Goal: Participate in discussion

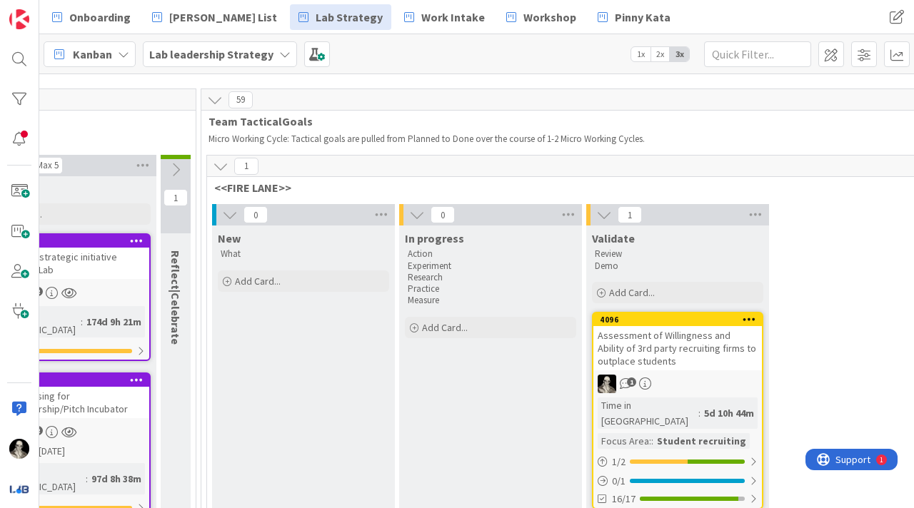
scroll to position [13, 1880]
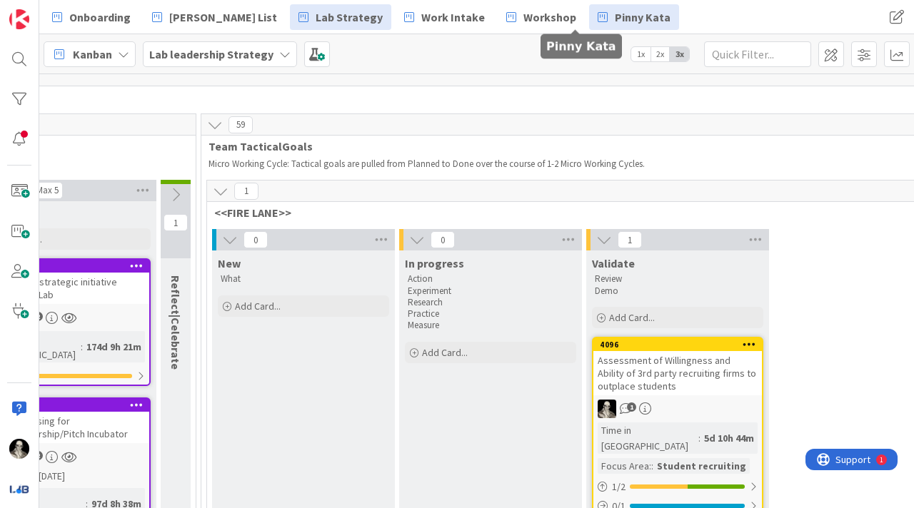
click at [615, 14] on span "Pinny Kata" at bounding box center [643, 17] width 56 height 17
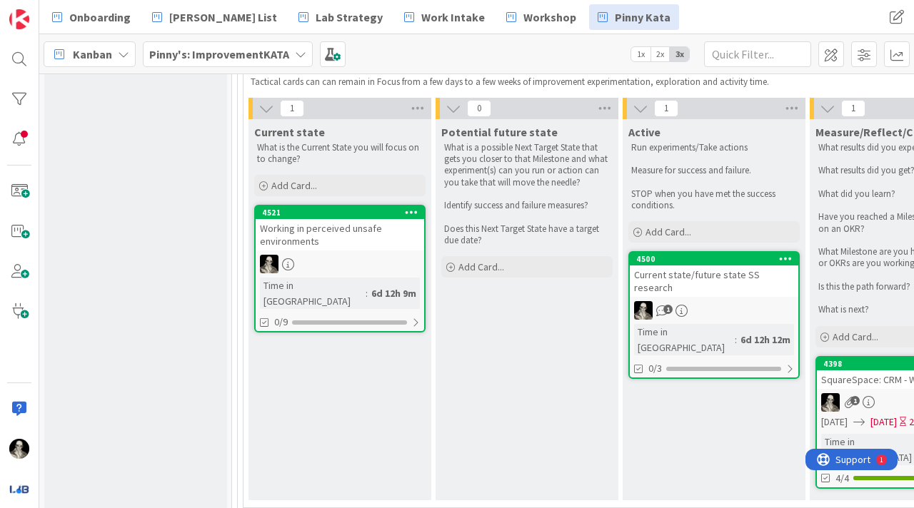
scroll to position [863, 0]
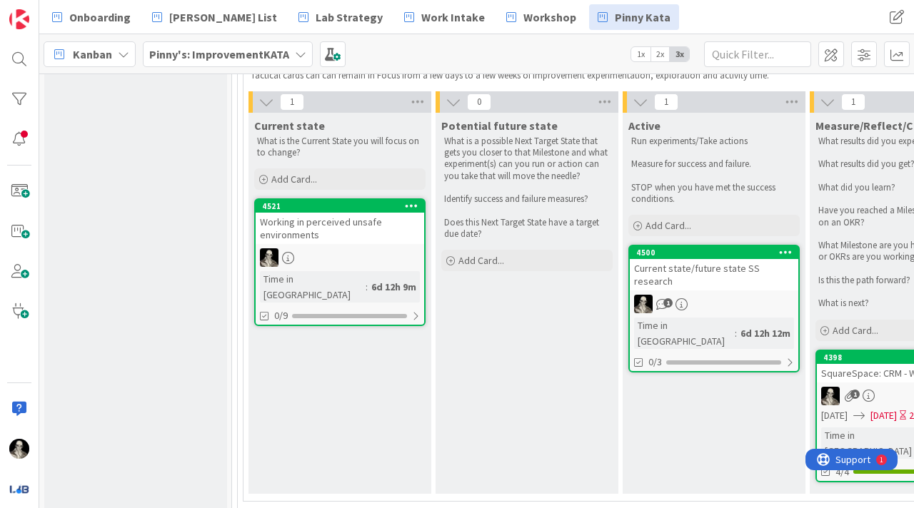
click at [722, 271] on div "Current state/future state SS research" at bounding box center [714, 274] width 168 height 31
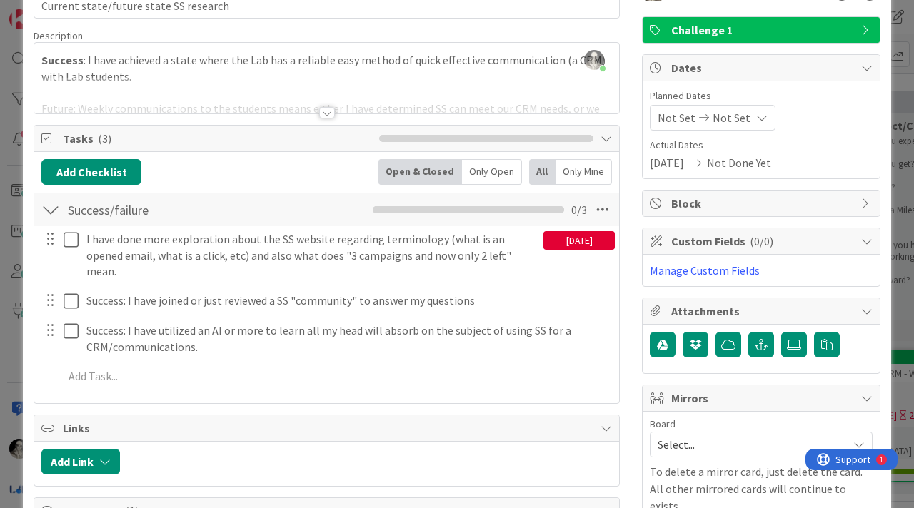
scroll to position [80, 0]
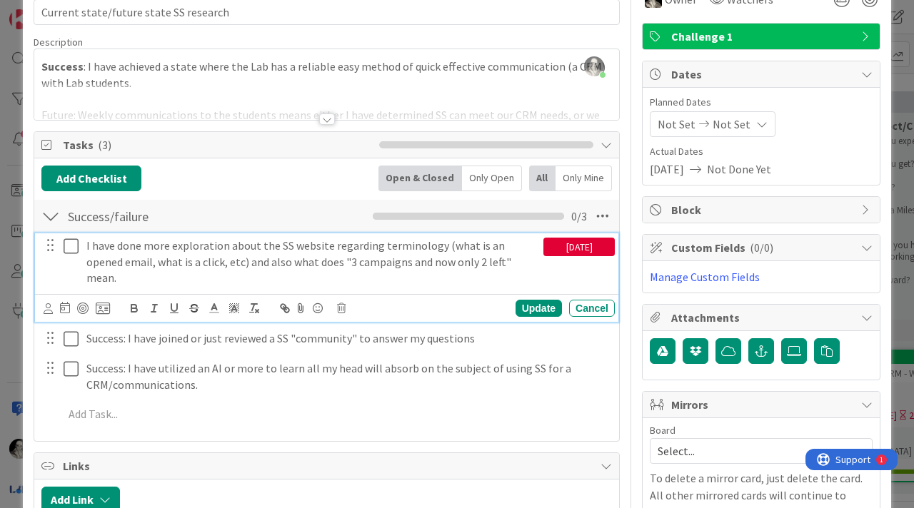
click at [71, 243] on icon at bounding box center [71, 246] width 15 height 17
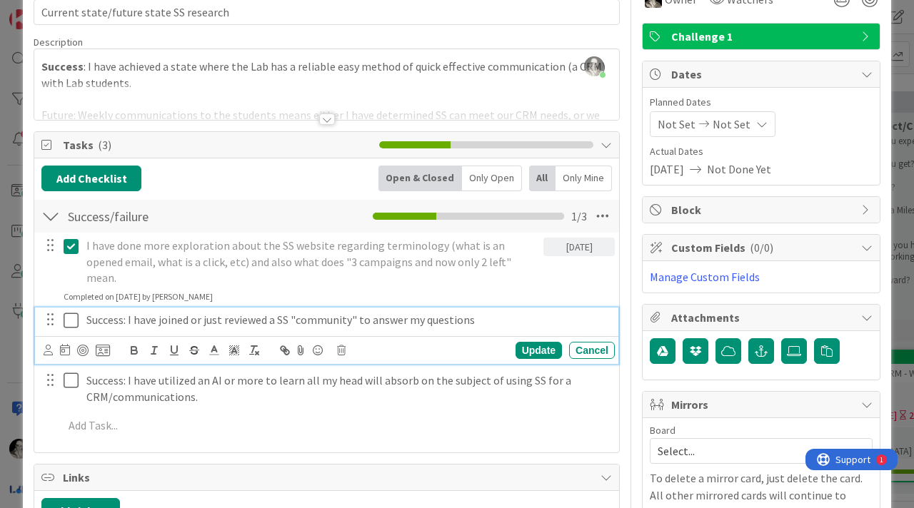
click at [72, 312] on icon at bounding box center [71, 320] width 15 height 17
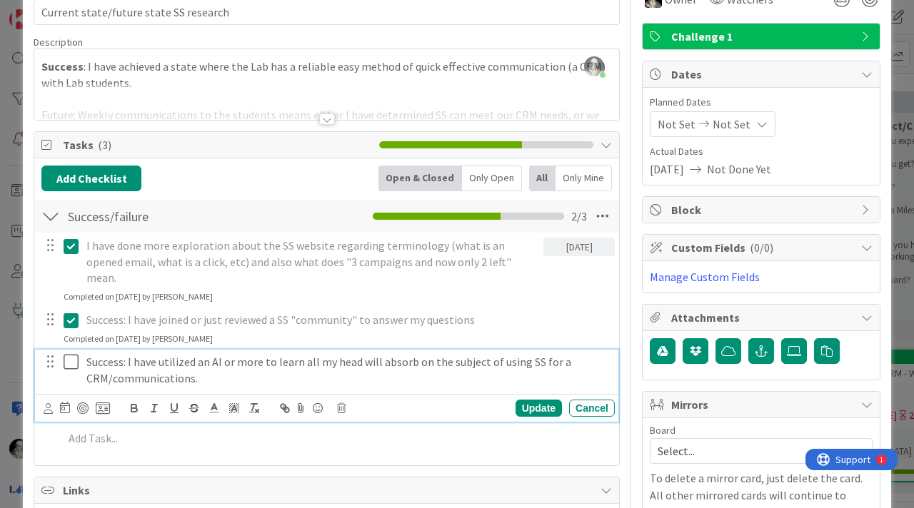
click at [71, 353] on icon at bounding box center [71, 361] width 15 height 17
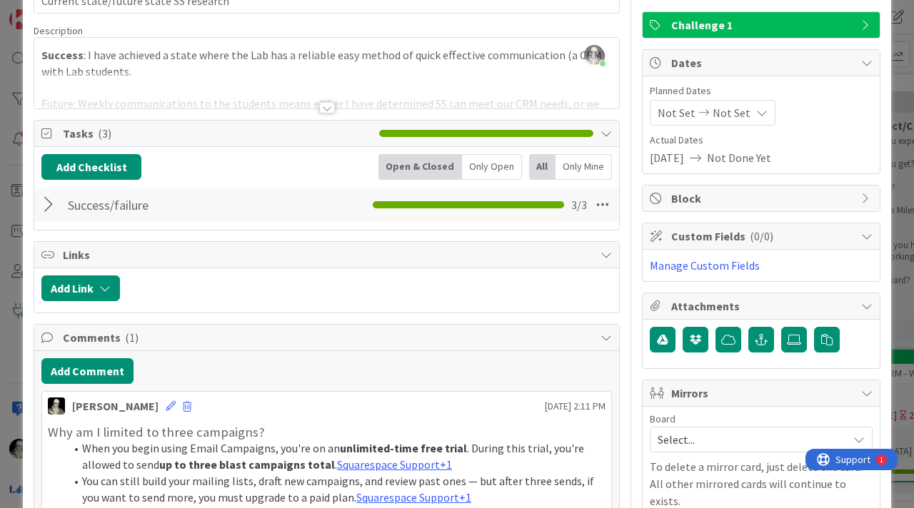
scroll to position [85, 0]
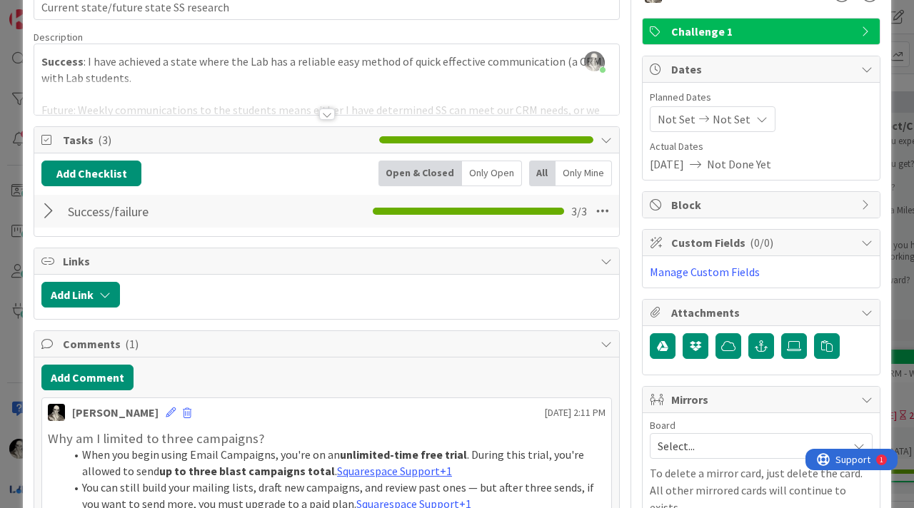
click at [51, 208] on div at bounding box center [50, 211] width 19 height 26
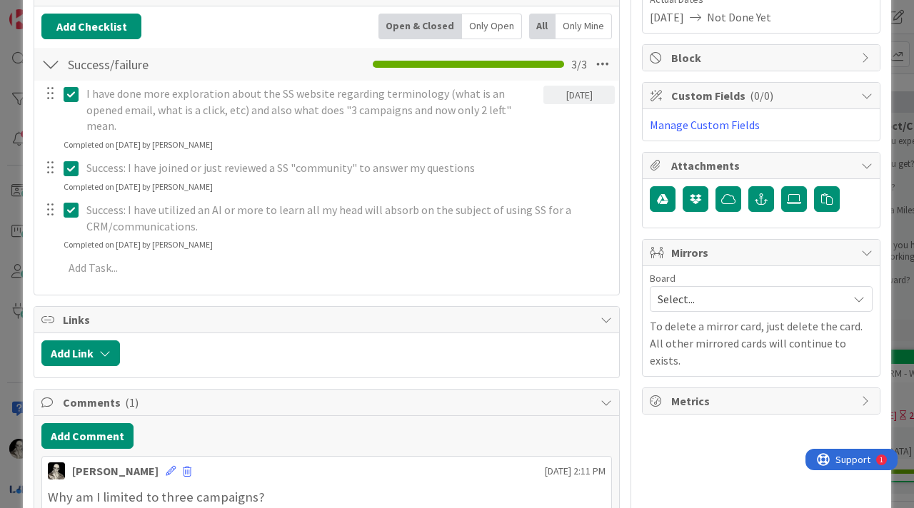
scroll to position [0, 0]
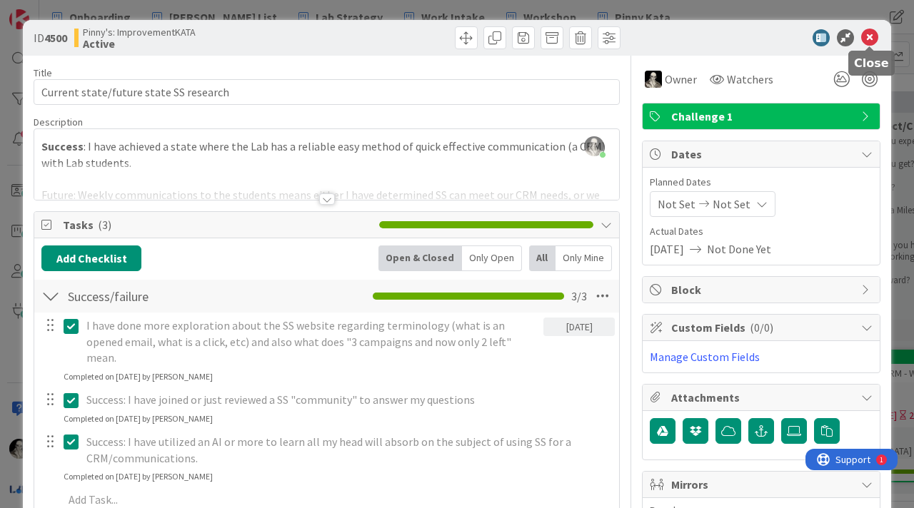
click at [870, 39] on icon at bounding box center [869, 37] width 17 height 17
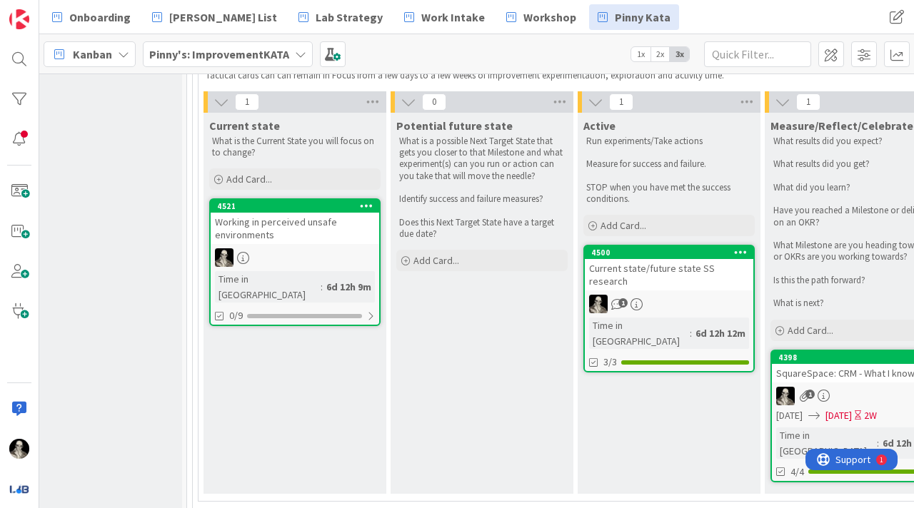
scroll to position [858, 45]
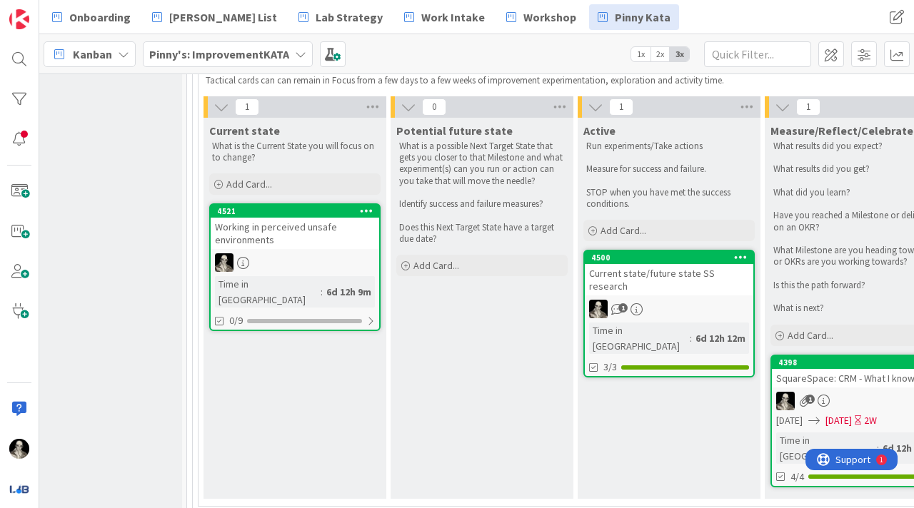
click at [304, 252] on link "4521 Working in perceived unsafe environments Time in Column : 6d 12h 9m 0/9" at bounding box center [294, 267] width 171 height 128
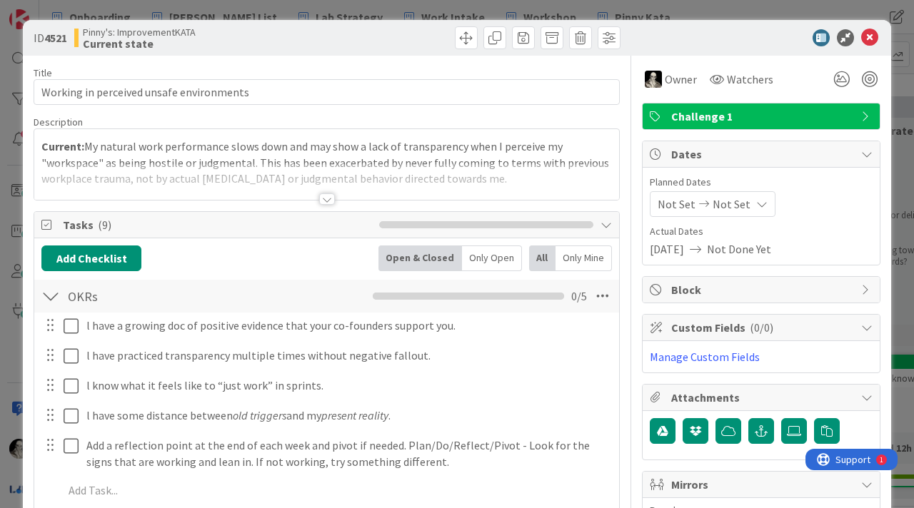
scroll to position [14, 0]
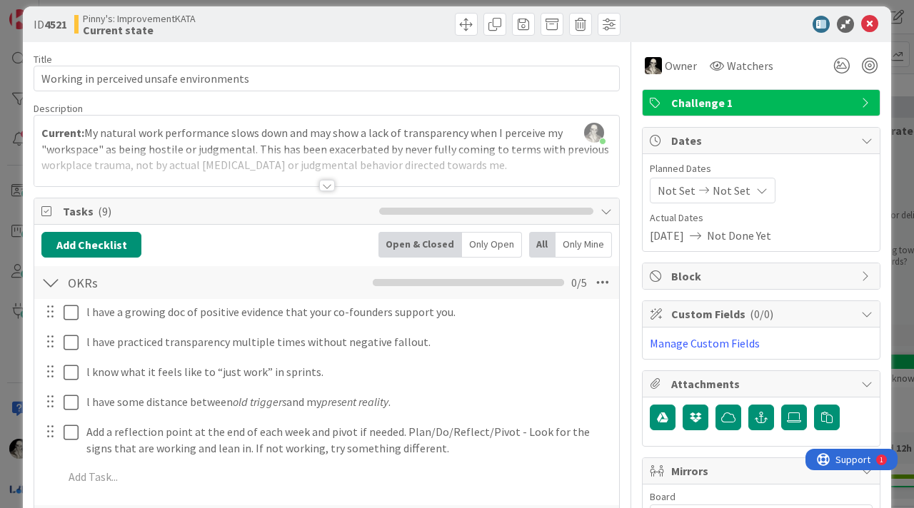
click at [327, 181] on div at bounding box center [327, 185] width 16 height 11
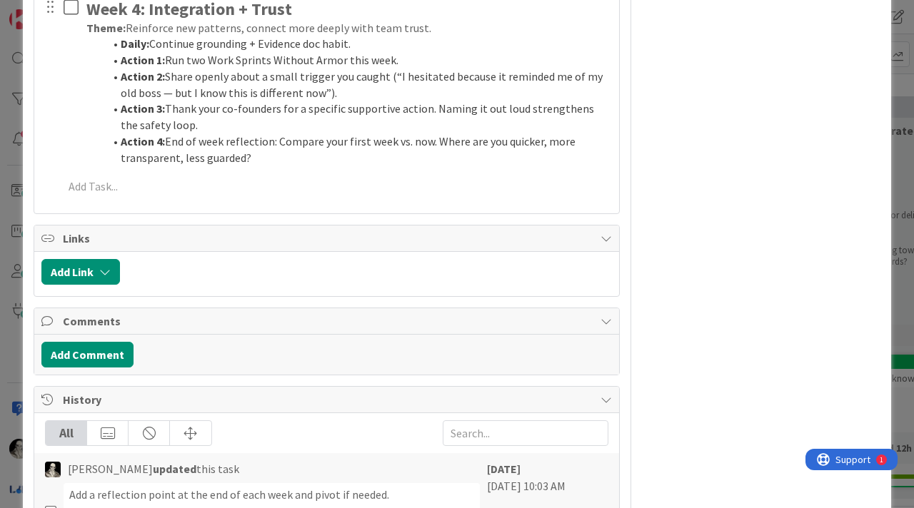
scroll to position [1124, 0]
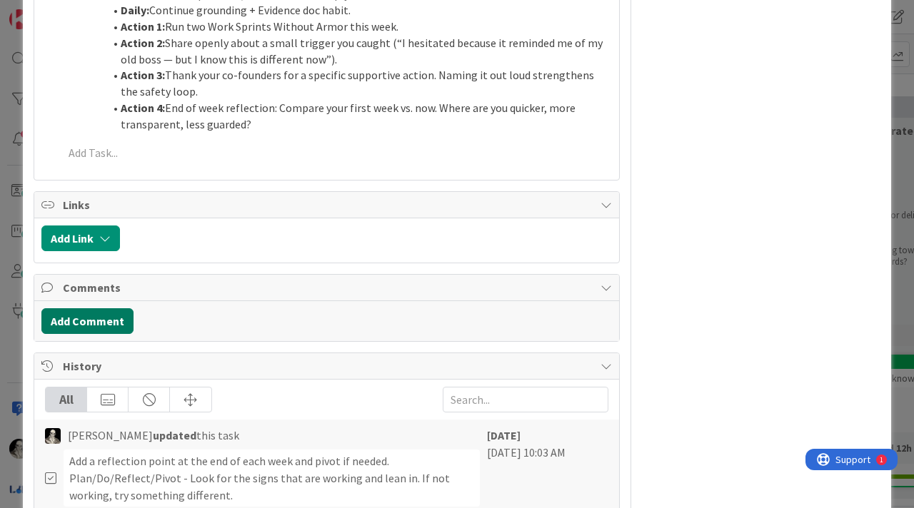
click at [101, 315] on button "Add Comment" at bounding box center [87, 321] width 92 height 26
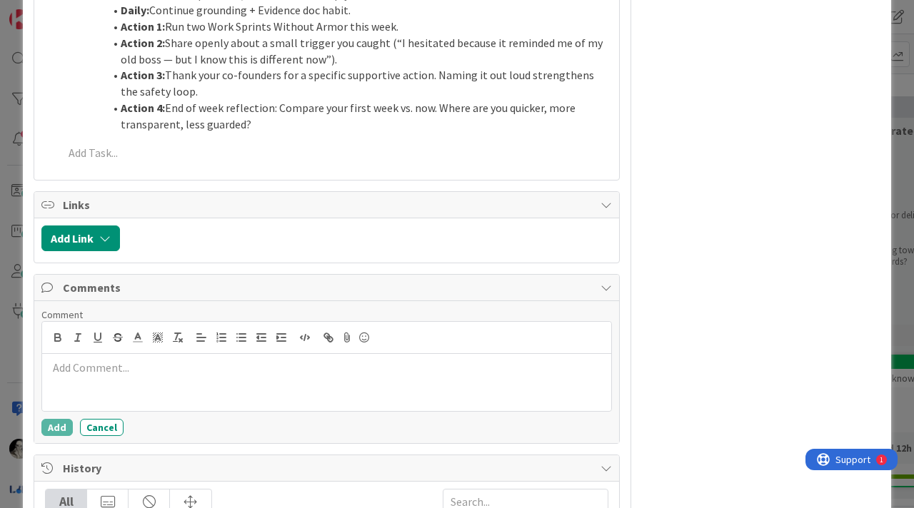
click at [126, 366] on p at bounding box center [327, 368] width 558 height 16
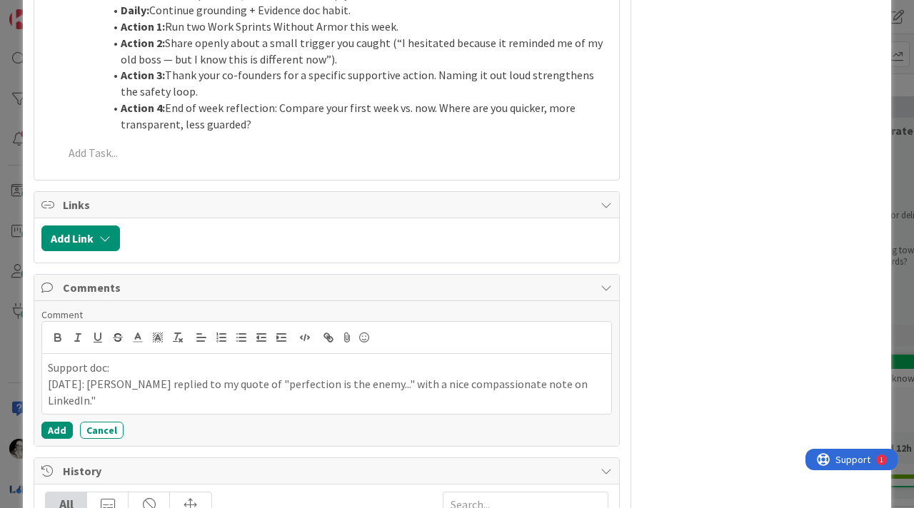
click at [479, 385] on p "[DATE]: [PERSON_NAME] replied to my quote of "perfection is the enemy..." with …" at bounding box center [327, 392] width 558 height 32
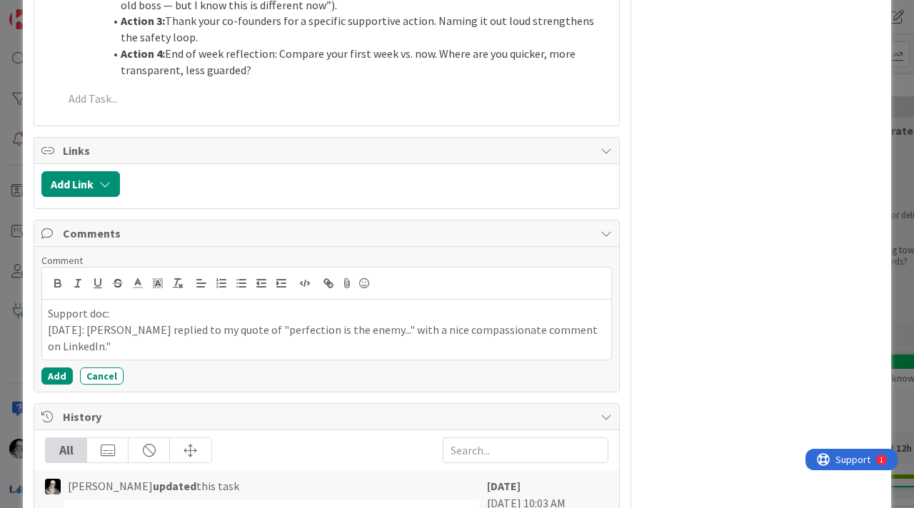
scroll to position [1193, 0]
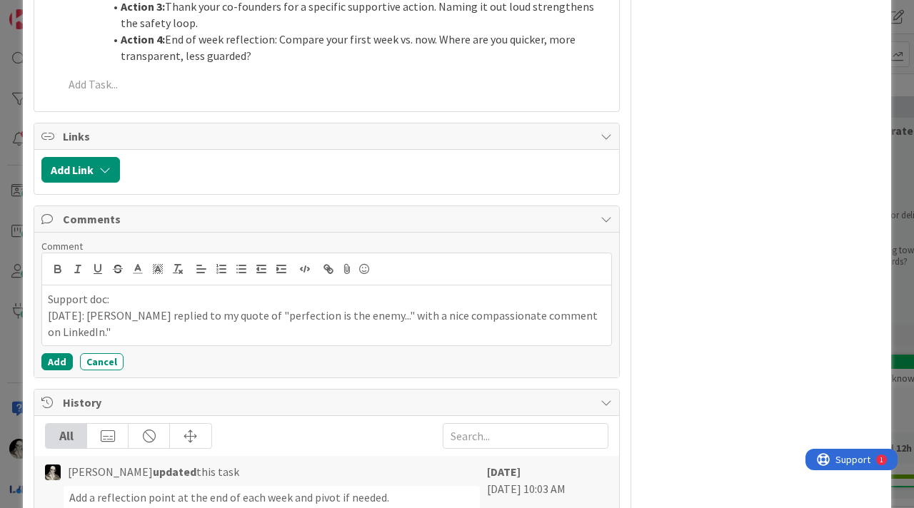
click at [590, 314] on p "[DATE]: [PERSON_NAME] replied to my quote of "perfection is the enemy..." with …" at bounding box center [327, 324] width 558 height 32
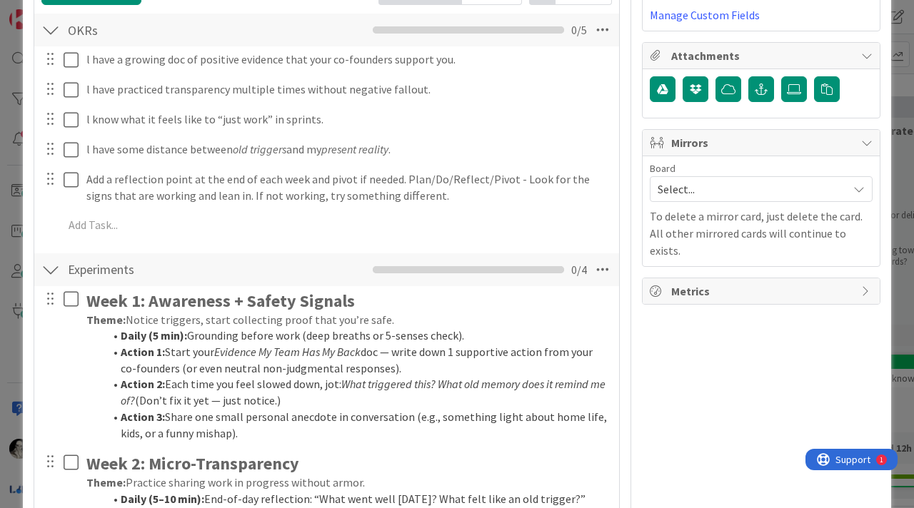
scroll to position [344, 0]
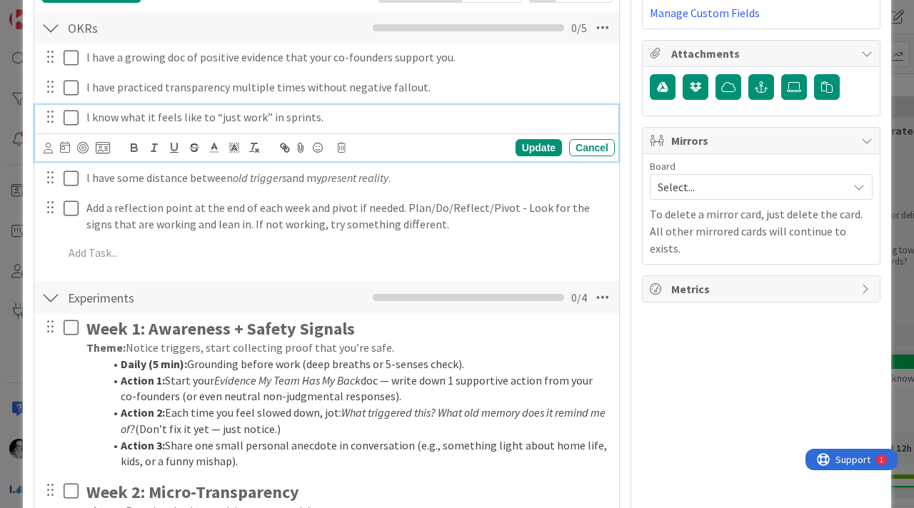
click at [297, 121] on p "l know what it feels like to “just work” in sprints." at bounding box center [347, 117] width 523 height 16
click at [528, 140] on div "Update" at bounding box center [538, 147] width 46 height 17
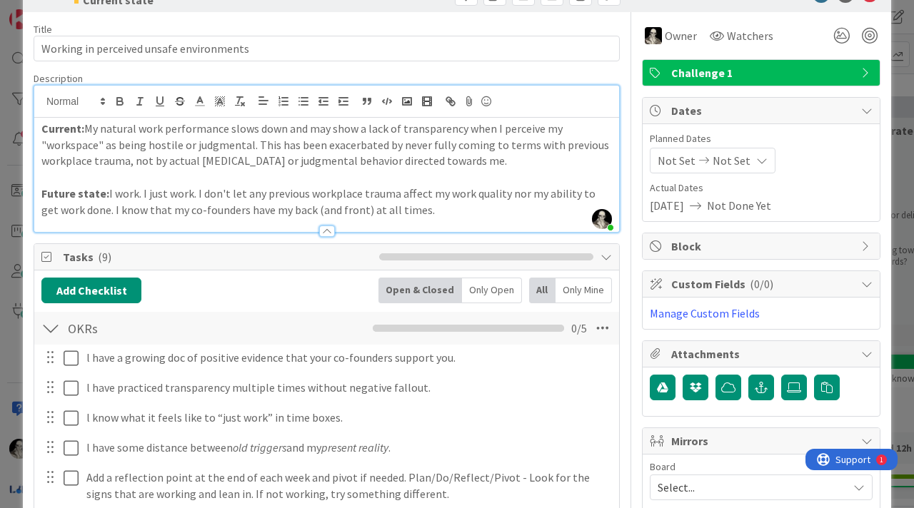
scroll to position [0, 0]
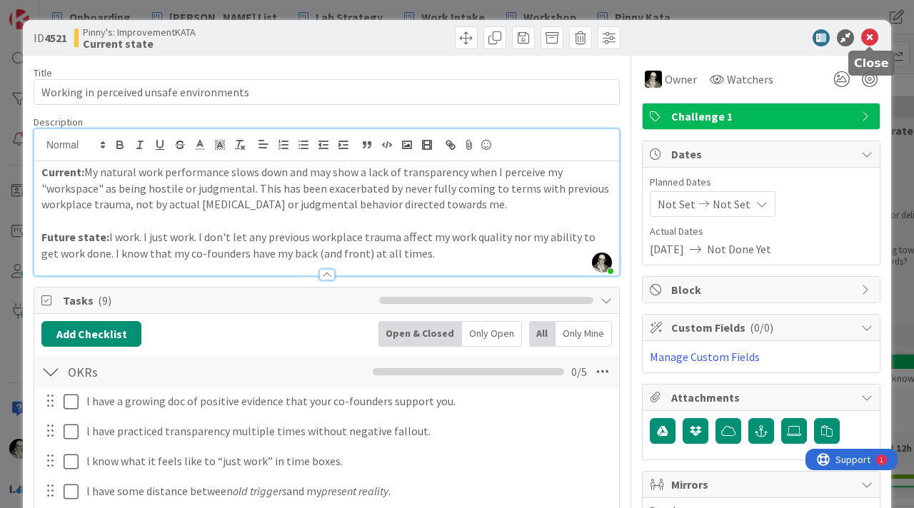
click at [870, 38] on icon at bounding box center [869, 37] width 17 height 17
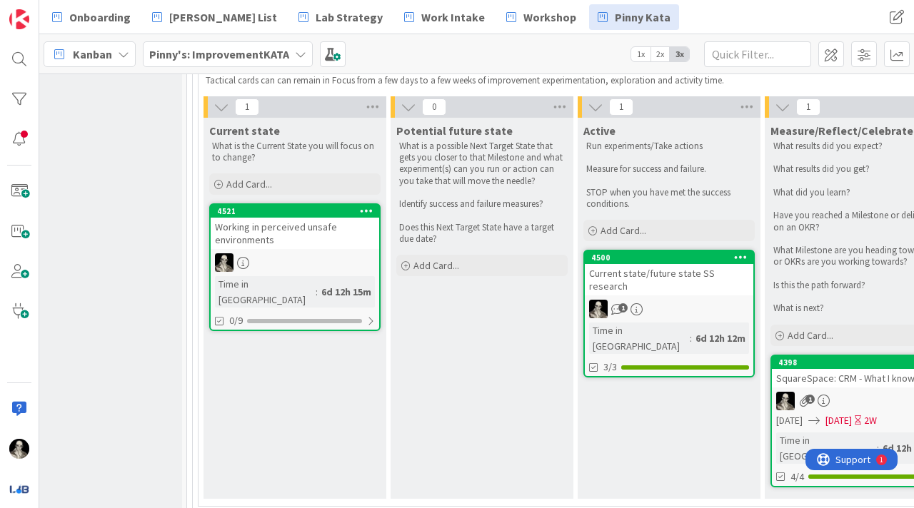
scroll to position [858, 0]
